Goal: Find specific page/section: Find specific page/section

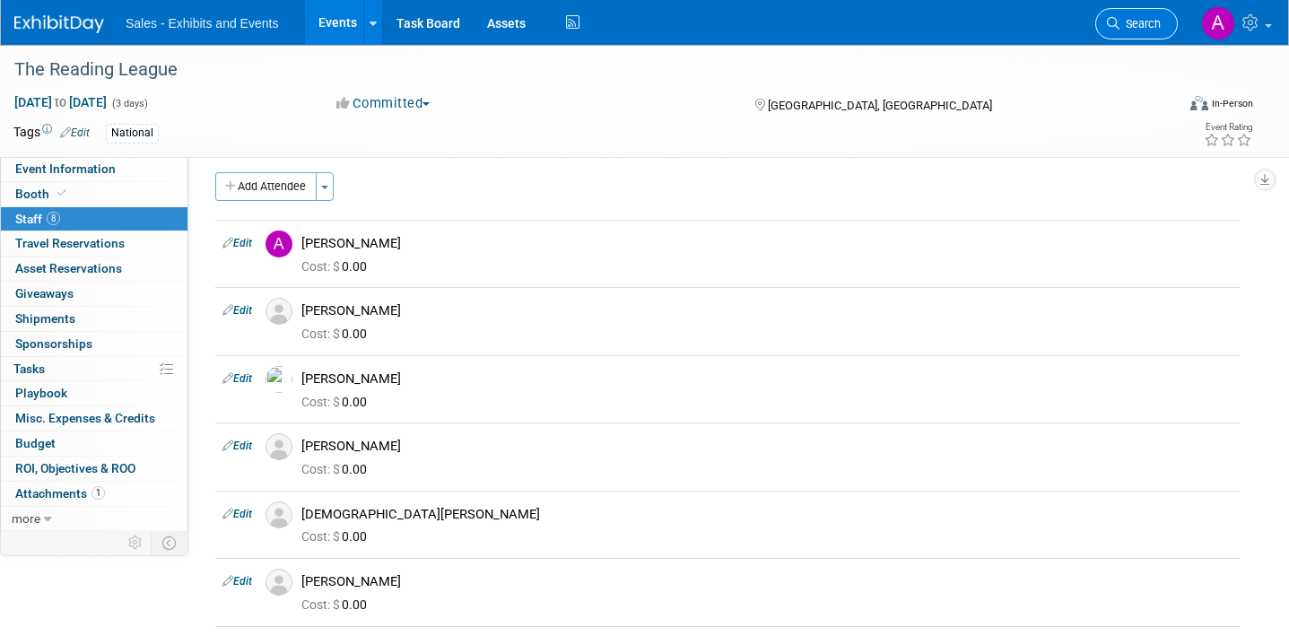
click at [1137, 20] on span "Search" at bounding box center [1139, 23] width 41 height 13
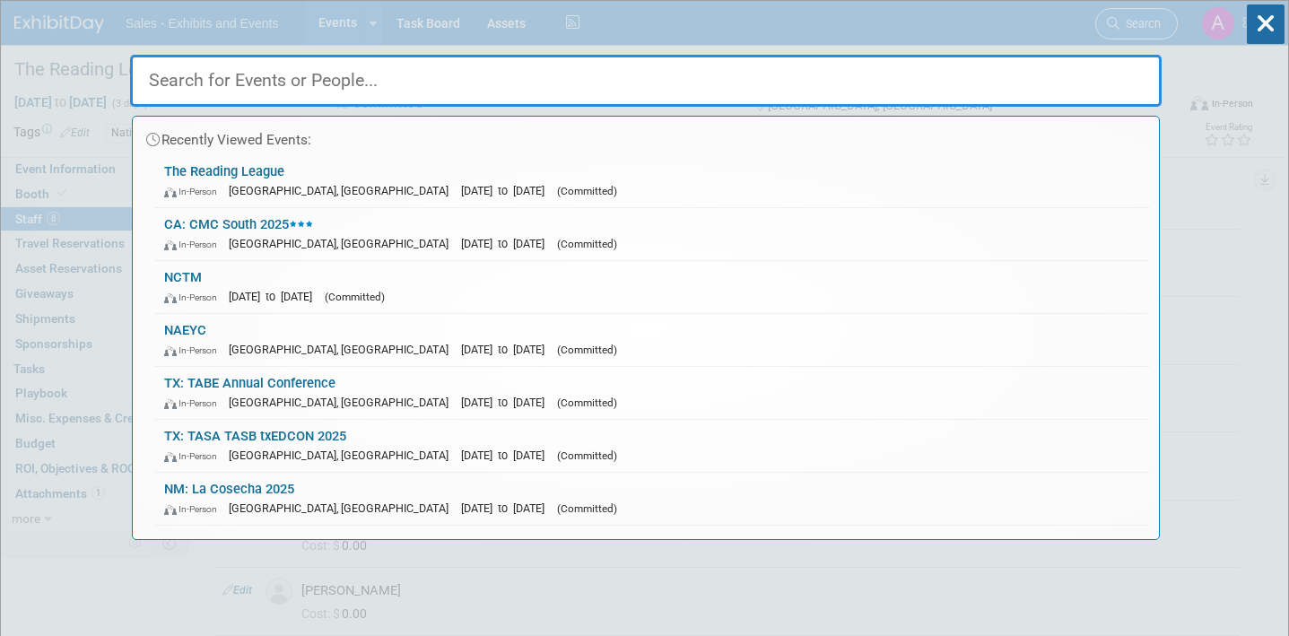
type input "c"
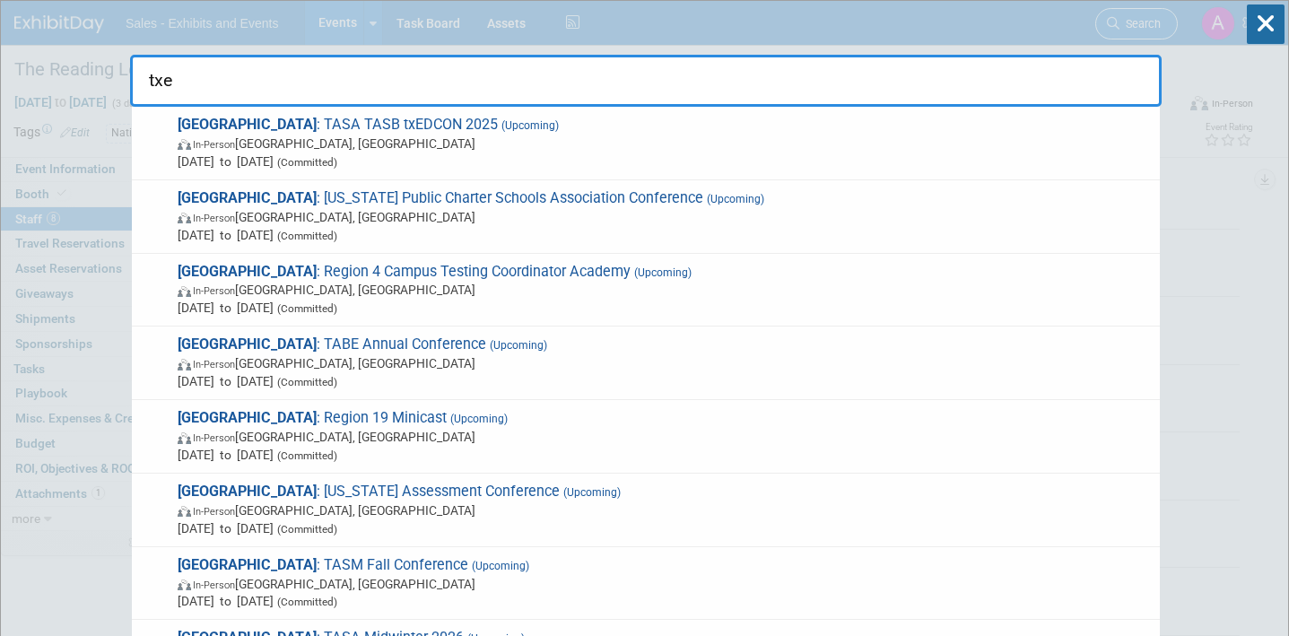
type input "txed"
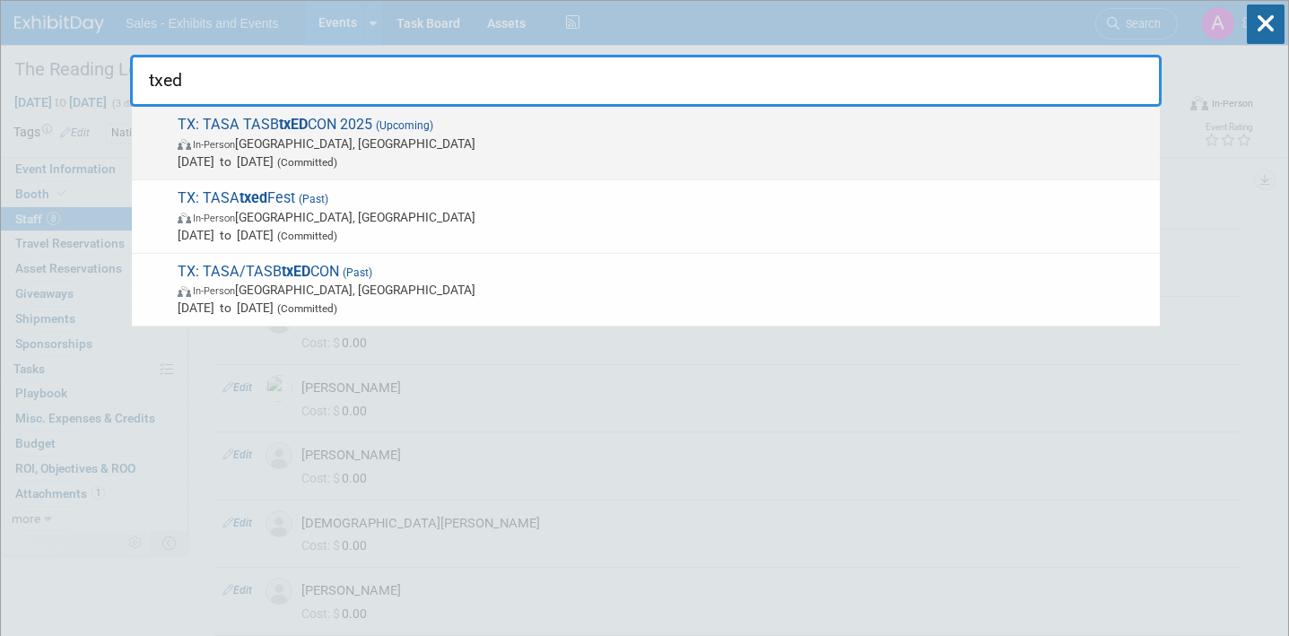
click at [692, 156] on span "[DATE] to [DATE] (Committed)" at bounding box center [664, 161] width 973 height 18
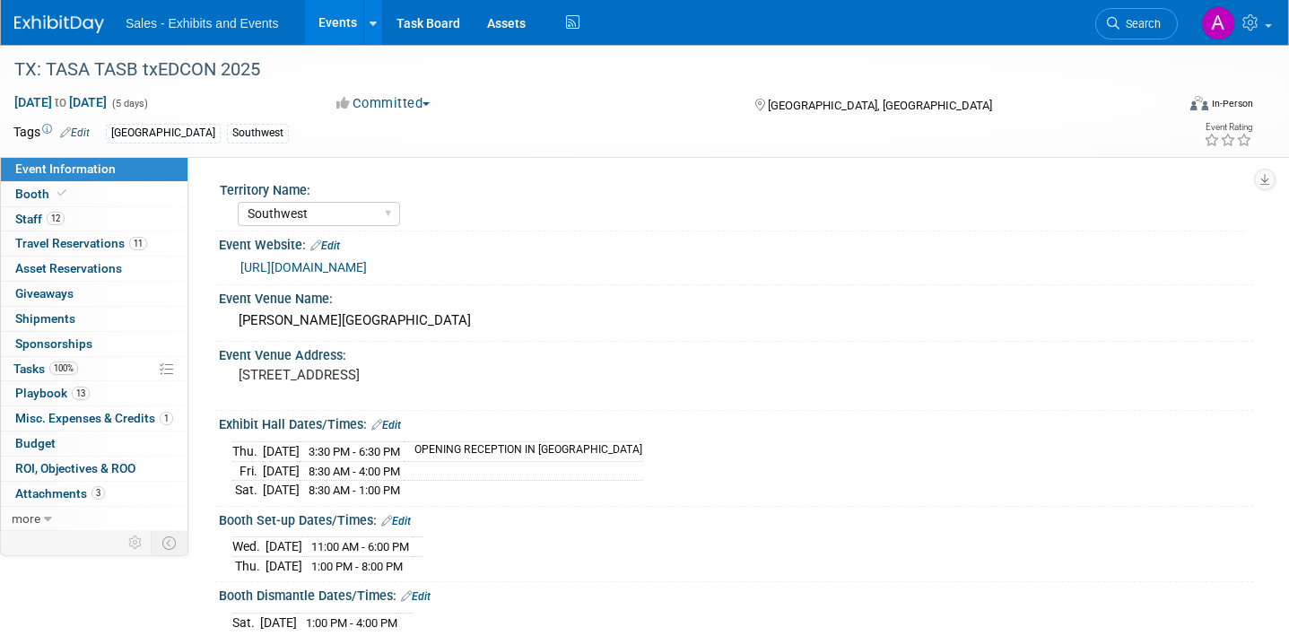
select select "Southwest"
click at [79, 198] on link "Booth" at bounding box center [94, 194] width 187 height 24
